Goal: Communication & Community: Connect with others

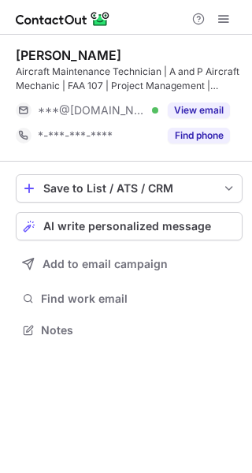
scroll to position [319, 252]
click at [194, 114] on button "View email" at bounding box center [199, 111] width 62 height 16
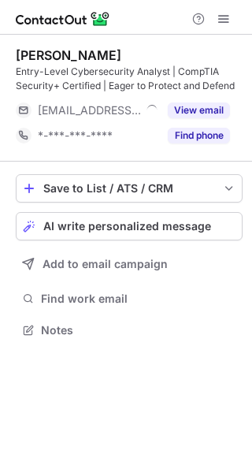
scroll to position [319, 252]
click at [199, 113] on button "View email" at bounding box center [199, 111] width 62 height 16
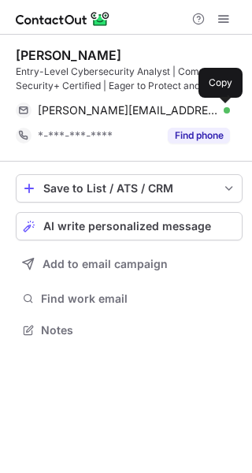
click at [218, 108] on span at bounding box center [222, 110] width 13 height 13
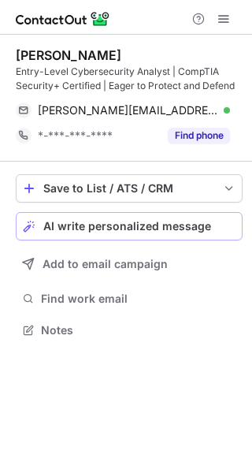
click at [80, 233] on button "AI write personalized message" at bounding box center [129, 226] width 227 height 28
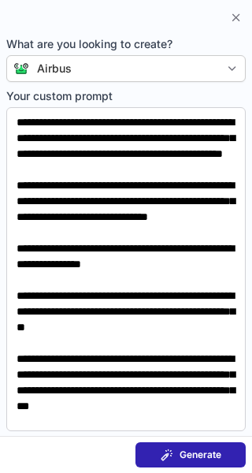
scroll to position [68, 0]
click at [171, 462] on button "Generate" at bounding box center [191, 454] width 110 height 25
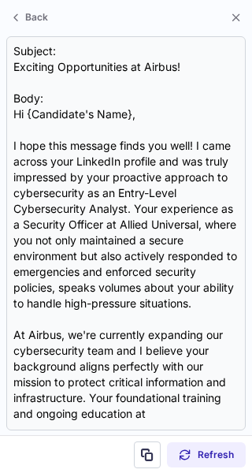
click at [99, 187] on div "Subject: Exciting Opportunities at Airbus! Body: Hi {Candidate's Name}, I hope …" at bounding box center [126, 233] width 226 height 380
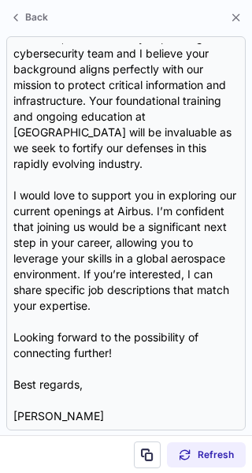
scroll to position [313, 0]
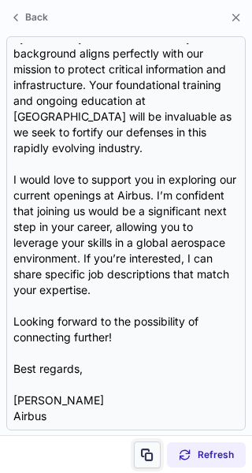
click at [153, 451] on span at bounding box center [147, 455] width 13 height 13
click at [147, 454] on span at bounding box center [147, 455] width 13 height 13
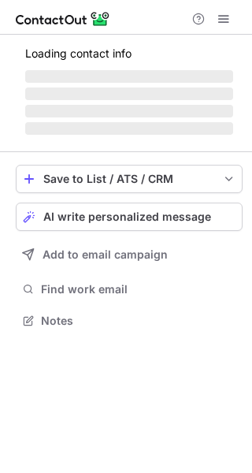
scroll to position [319, 252]
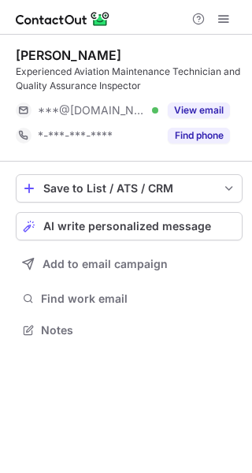
scroll to position [319, 252]
click at [207, 108] on button "View email" at bounding box center [199, 111] width 62 height 16
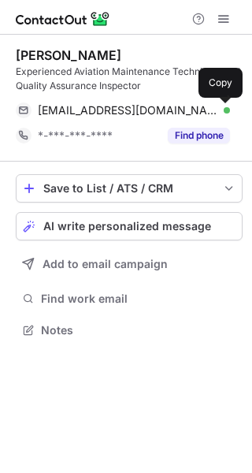
click at [217, 114] on span at bounding box center [222, 110] width 13 height 13
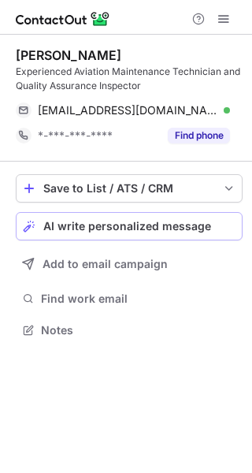
click at [84, 231] on span "AI write personalized message" at bounding box center [127, 226] width 168 height 13
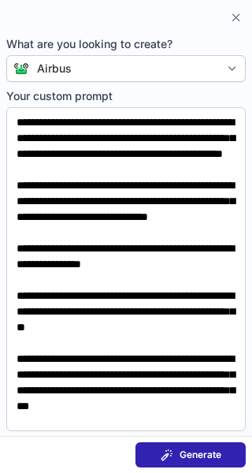
click at [177, 450] on div "Generate" at bounding box center [191, 455] width 61 height 13
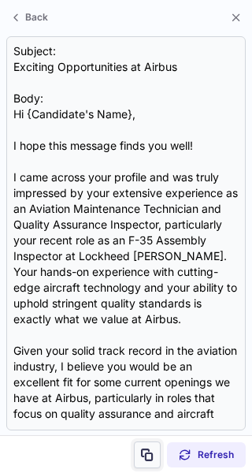
click at [147, 461] on button at bounding box center [147, 455] width 27 height 27
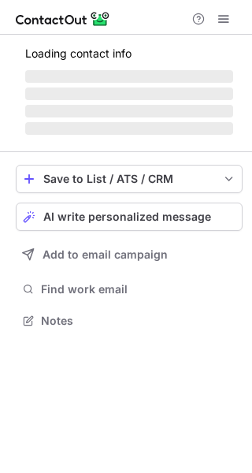
scroll to position [330, 252]
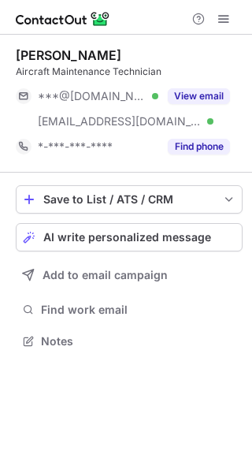
click at [210, 94] on button "View email" at bounding box center [199, 96] width 62 height 16
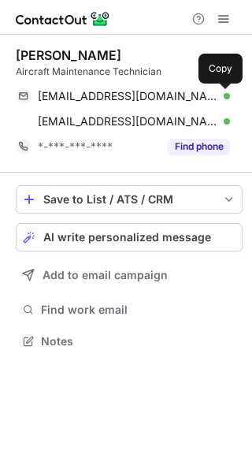
click at [223, 94] on span at bounding box center [222, 96] width 13 height 13
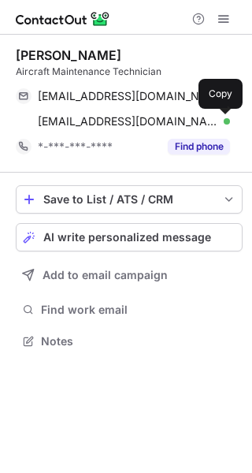
click at [223, 119] on span at bounding box center [222, 121] width 13 height 13
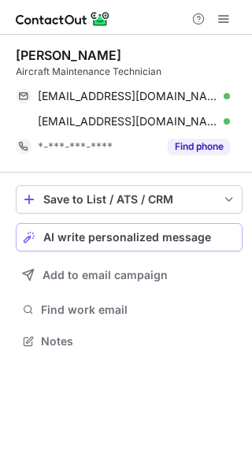
click at [83, 242] on span "AI write personalized message" at bounding box center [127, 237] width 168 height 13
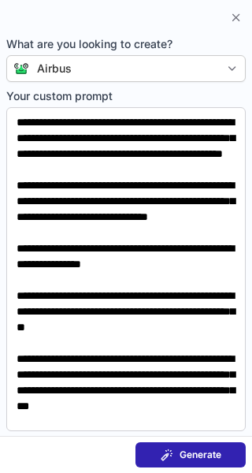
scroll to position [68, 0]
click at [175, 455] on div "Generate" at bounding box center [191, 455] width 61 height 13
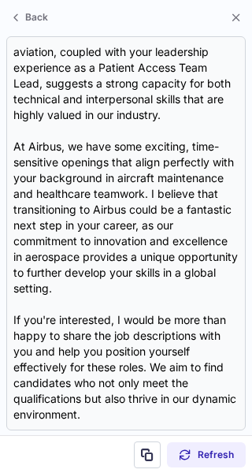
scroll to position [205, 0]
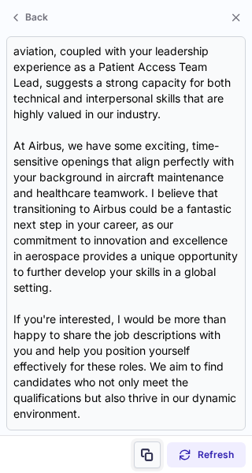
click at [144, 451] on span at bounding box center [147, 455] width 13 height 13
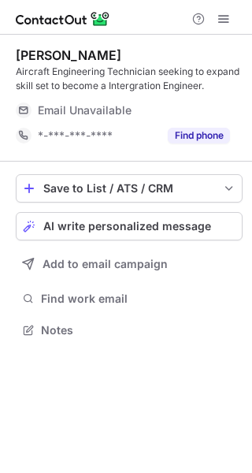
scroll to position [319, 252]
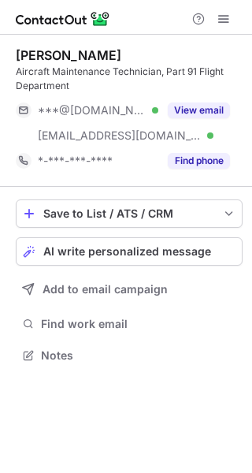
scroll to position [344, 252]
click at [195, 116] on button "View email" at bounding box center [199, 111] width 62 height 16
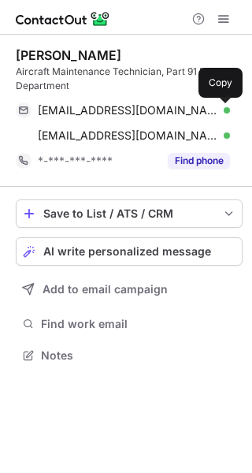
click at [226, 106] on span at bounding box center [222, 110] width 13 height 13
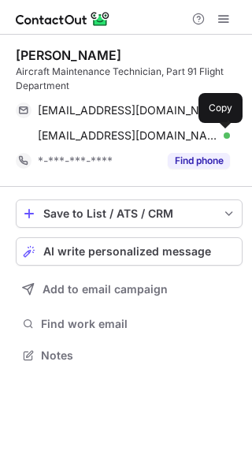
click at [229, 137] on button at bounding box center [222, 136] width 16 height 16
click at [73, 250] on span "AI write personalized message" at bounding box center [127, 251] width 168 height 13
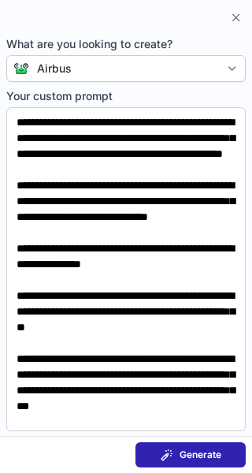
click at [182, 452] on span "Generate" at bounding box center [201, 455] width 42 height 13
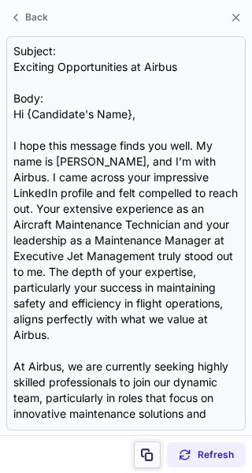
click at [148, 453] on span at bounding box center [147, 455] width 13 height 13
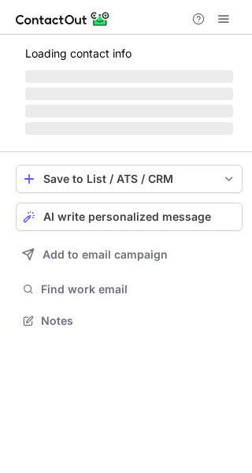
scroll to position [8, 8]
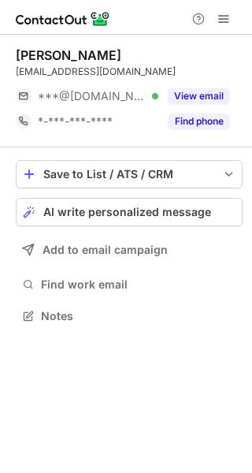
click at [183, 95] on button "View email" at bounding box center [199, 96] width 62 height 16
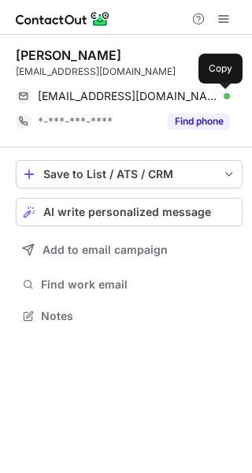
click at [229, 94] on button at bounding box center [222, 96] width 16 height 16
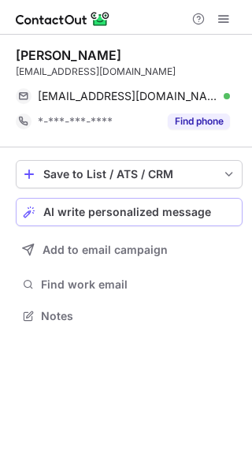
click at [95, 218] on button "AI write personalized message" at bounding box center [129, 212] width 227 height 28
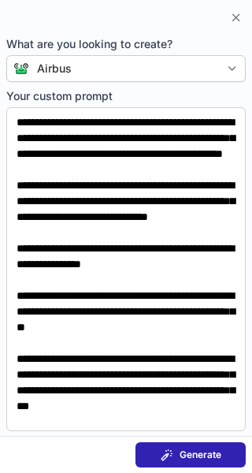
click at [177, 452] on div "Generate" at bounding box center [191, 455] width 61 height 13
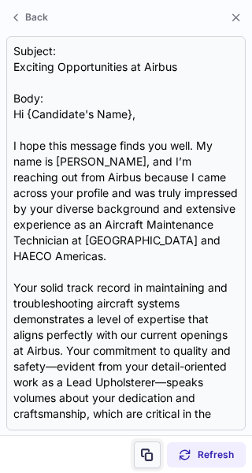
click at [144, 451] on span at bounding box center [147, 455] width 13 height 13
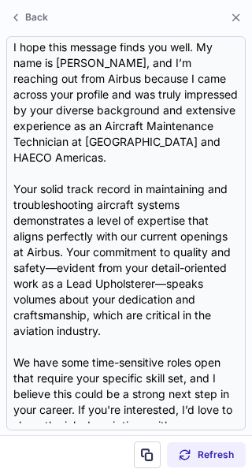
scroll to position [99, 0]
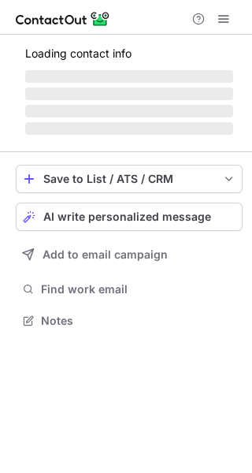
scroll to position [330, 252]
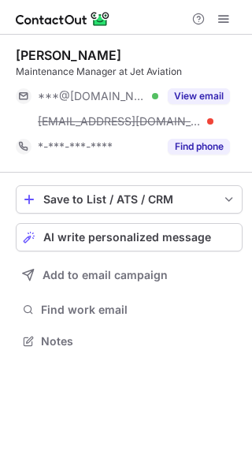
click at [197, 90] on button "View email" at bounding box center [199, 96] width 62 height 16
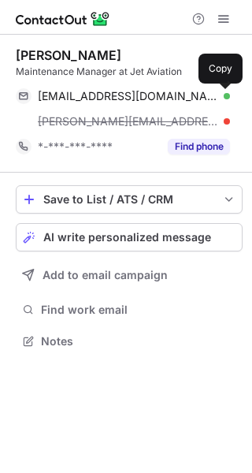
click at [221, 95] on span at bounding box center [222, 96] width 13 height 13
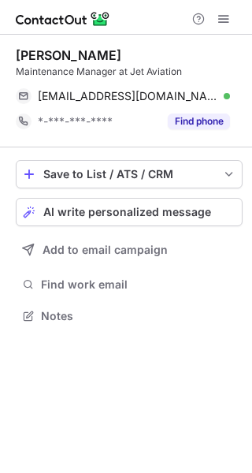
scroll to position [304, 252]
click at [106, 217] on span "AI write personalized message" at bounding box center [127, 212] width 168 height 13
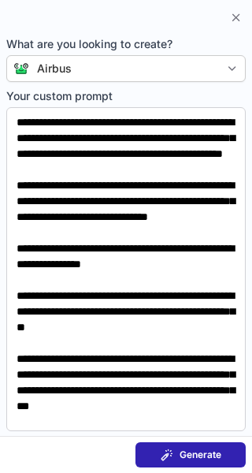
click at [211, 453] on span "Generate" at bounding box center [201, 455] width 42 height 13
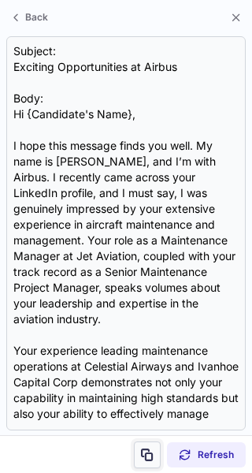
click at [147, 455] on span at bounding box center [147, 455] width 13 height 13
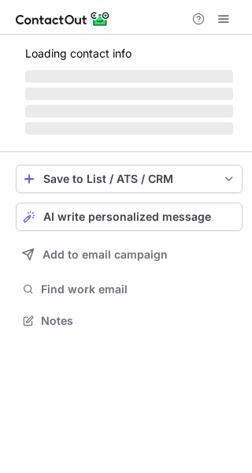
scroll to position [8, 8]
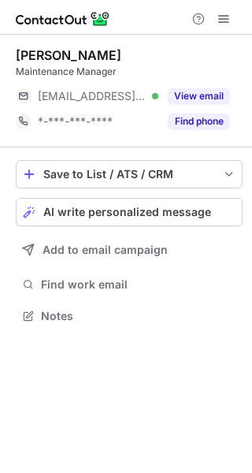
click at [199, 99] on button "View email" at bounding box center [199, 96] width 62 height 16
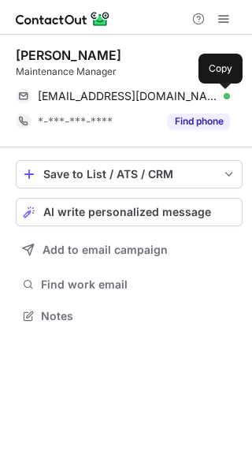
click at [224, 95] on span at bounding box center [222, 96] width 13 height 13
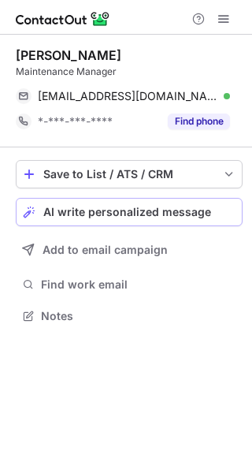
click at [110, 207] on span "AI write personalized message" at bounding box center [127, 212] width 168 height 13
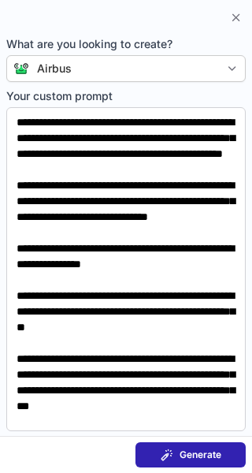
click at [183, 455] on span "Generate" at bounding box center [201, 455] width 42 height 13
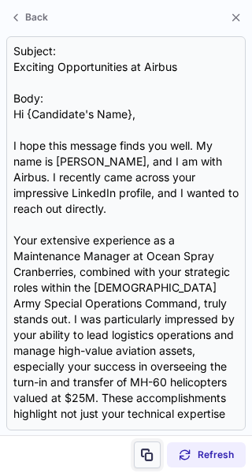
click at [141, 453] on span at bounding box center [147, 455] width 13 height 13
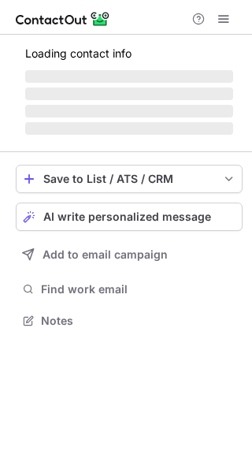
scroll to position [344, 252]
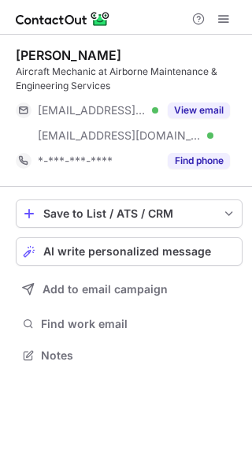
click at [185, 106] on button "View email" at bounding box center [199, 111] width 62 height 16
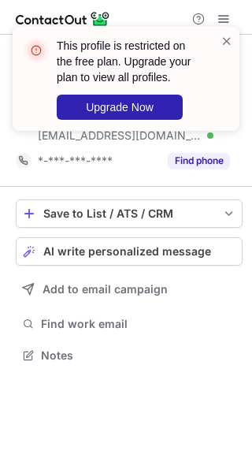
click at [228, 40] on span at bounding box center [227, 41] width 13 height 16
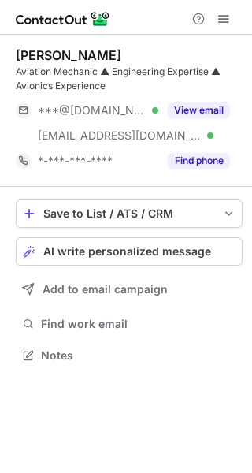
scroll to position [344, 252]
click at [191, 110] on button "View email" at bounding box center [199, 111] width 62 height 16
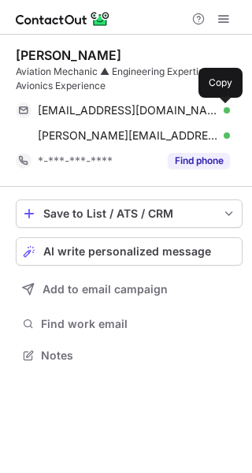
click at [221, 110] on span at bounding box center [222, 110] width 13 height 13
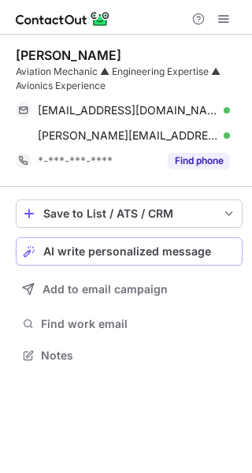
click at [125, 248] on span "AI write personalized message" at bounding box center [127, 251] width 168 height 13
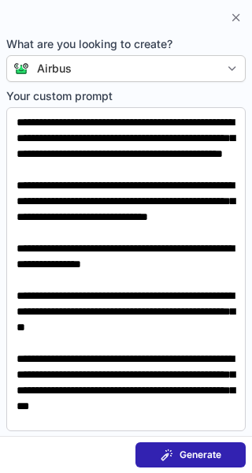
click at [159, 452] on button "Generate" at bounding box center [191, 454] width 110 height 25
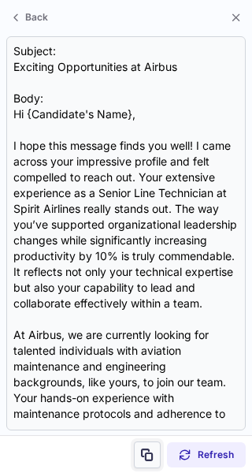
click at [151, 454] on span at bounding box center [147, 455] width 13 height 13
